Goal: Information Seeking & Learning: Learn about a topic

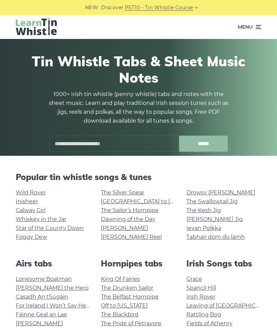
click at [127, 141] on input "text" at bounding box center [114, 144] width 130 height 16
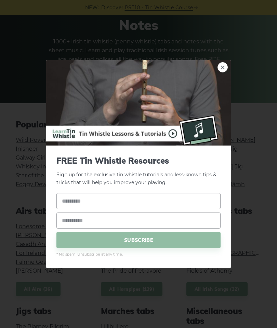
scroll to position [3, 0]
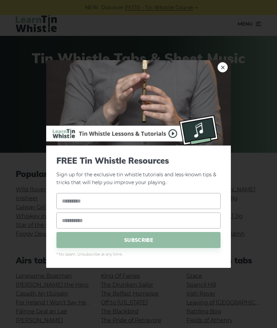
click at [224, 64] on link "×" at bounding box center [223, 67] width 10 height 10
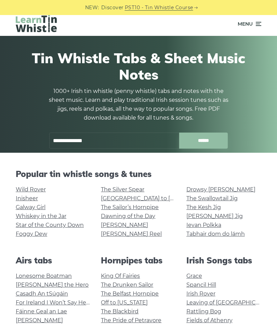
scroll to position [0, 0]
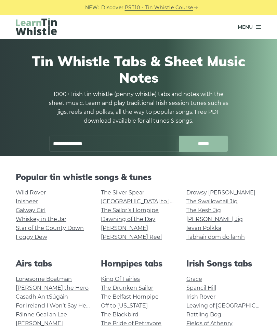
click at [115, 141] on input "**********" at bounding box center [114, 144] width 130 height 16
type input "*"
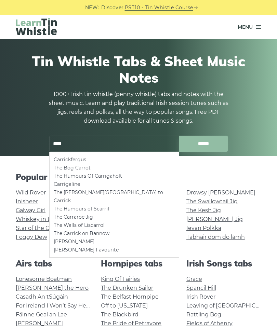
click at [81, 159] on li "Carrickfergus" at bounding box center [114, 160] width 121 height 8
type input "**********"
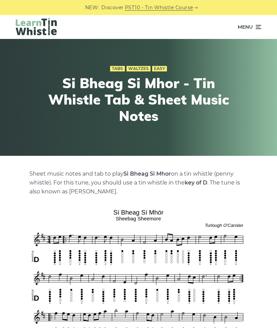
click at [258, 28] on icon at bounding box center [258, 27] width 7 height 8
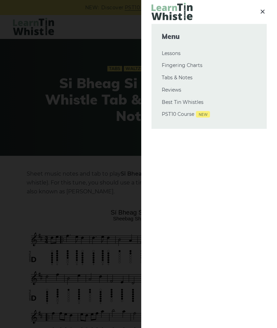
click at [75, 99] on div at bounding box center [138, 164] width 277 height 328
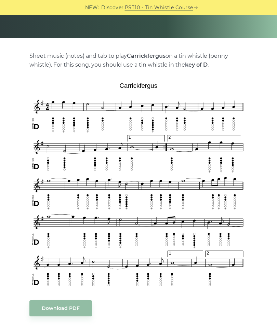
scroll to position [118, 0]
